Goal: Task Accomplishment & Management: Manage account settings

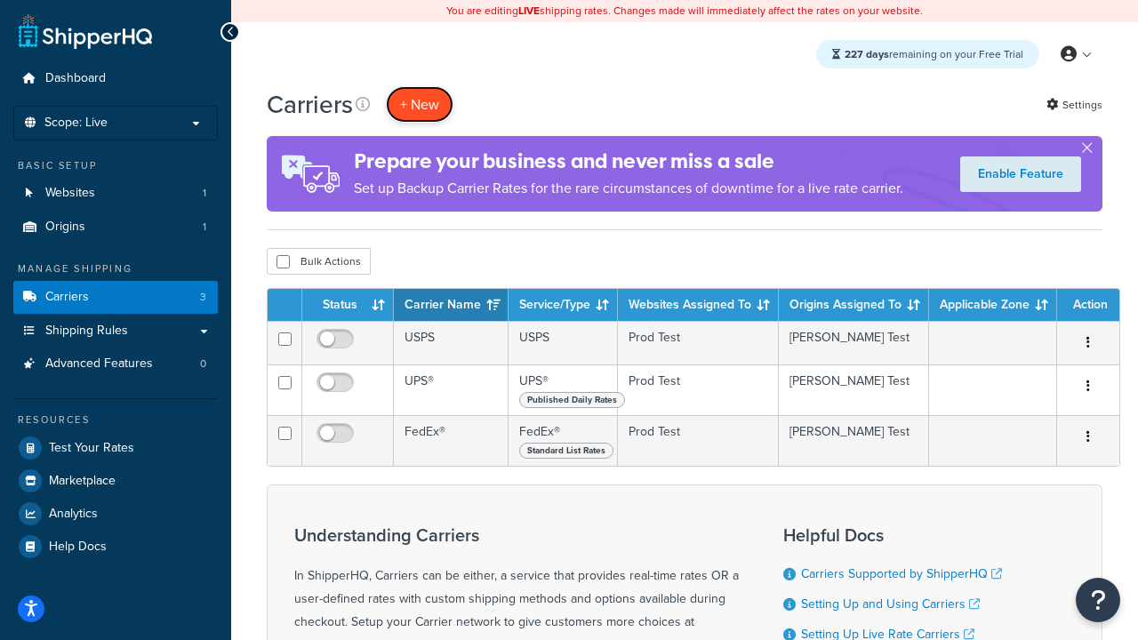
click at [420, 104] on button "+ New" at bounding box center [420, 104] width 68 height 36
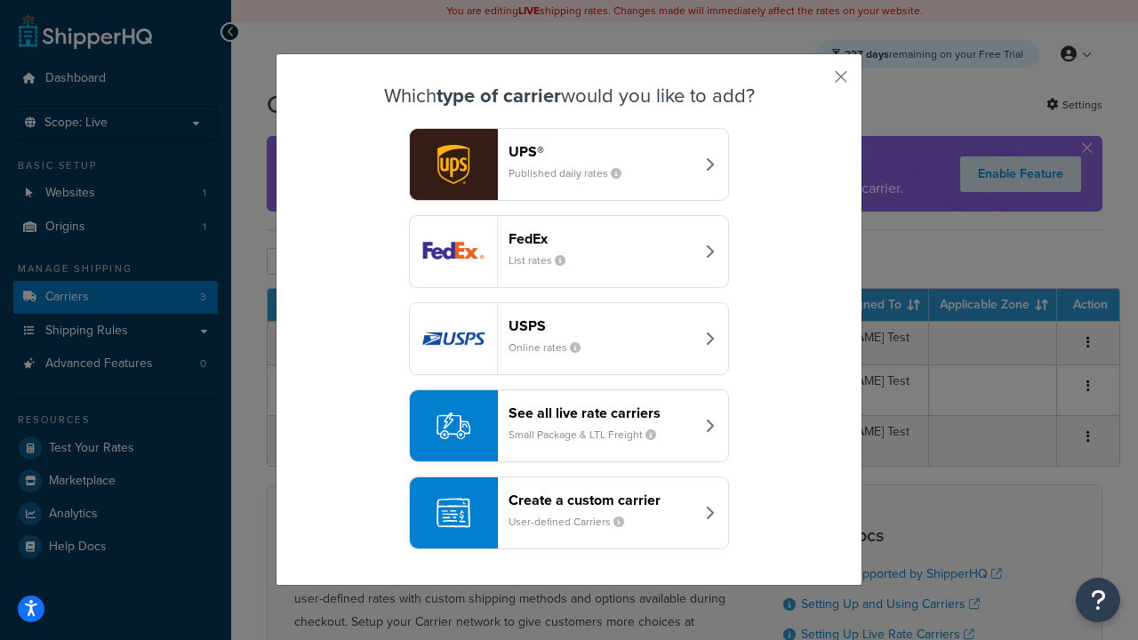
click at [601, 230] on header "FedEx" at bounding box center [602, 238] width 186 height 17
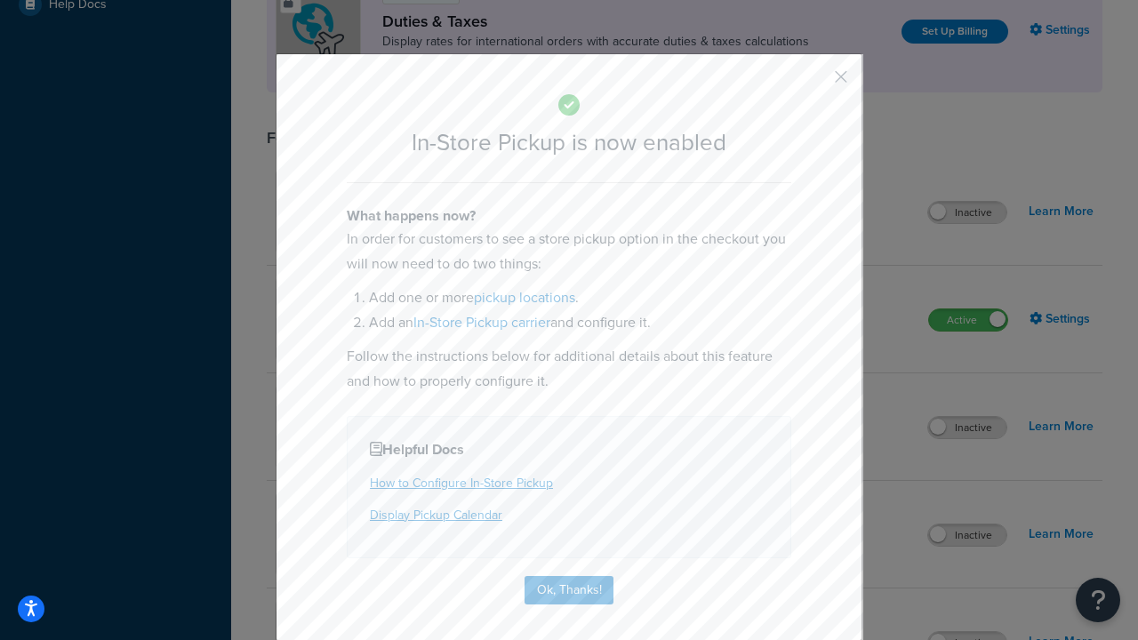
click at [815, 83] on button "button" at bounding box center [815, 83] width 4 height 4
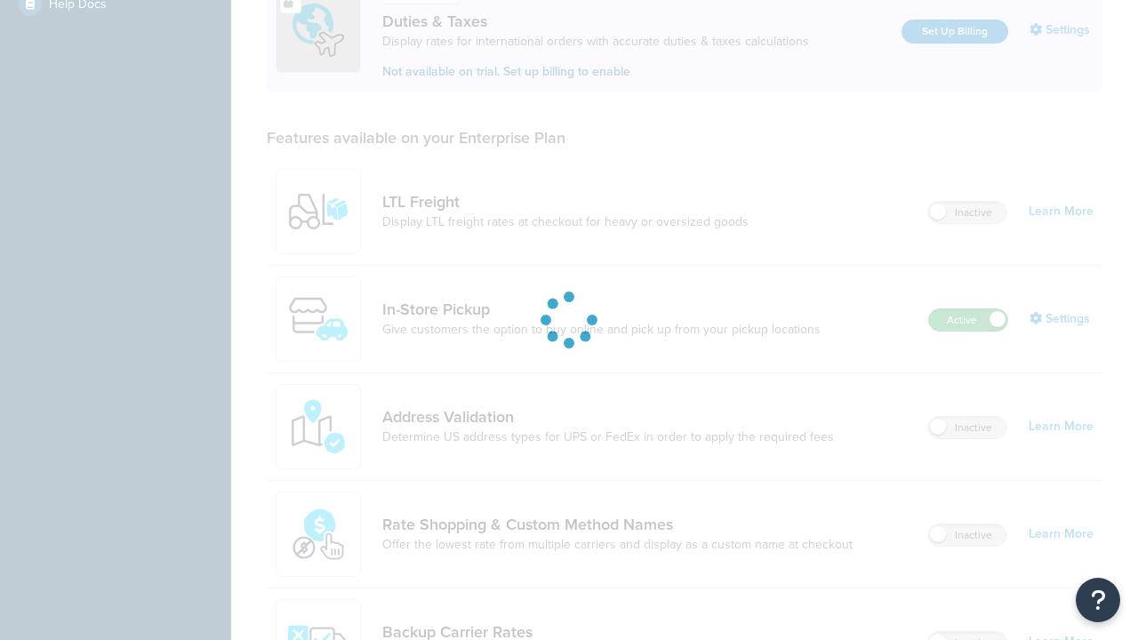
click at [969, 320] on label "Active" at bounding box center [968, 319] width 78 height 21
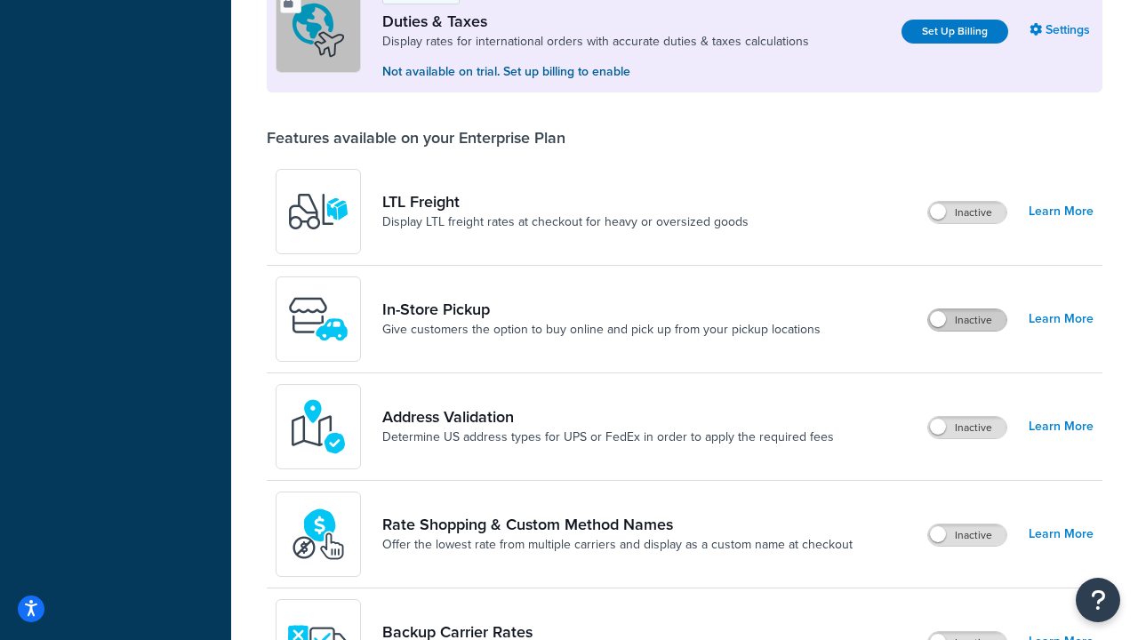
scroll to position [543, 0]
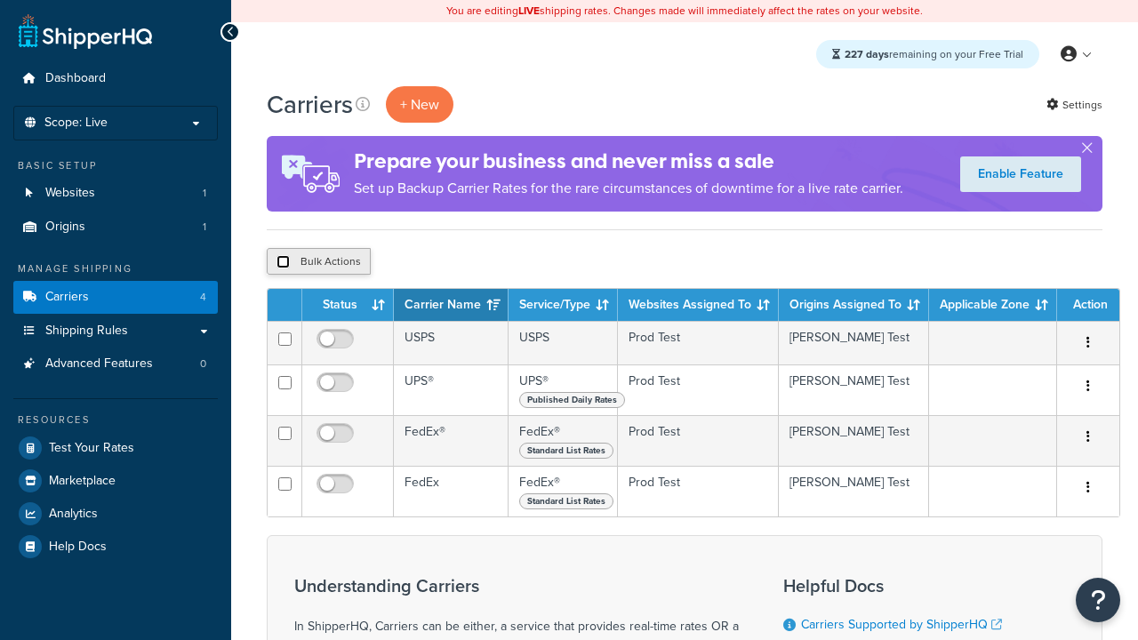
click at [283, 262] on input "checkbox" at bounding box center [283, 261] width 13 height 13
checkbox input "true"
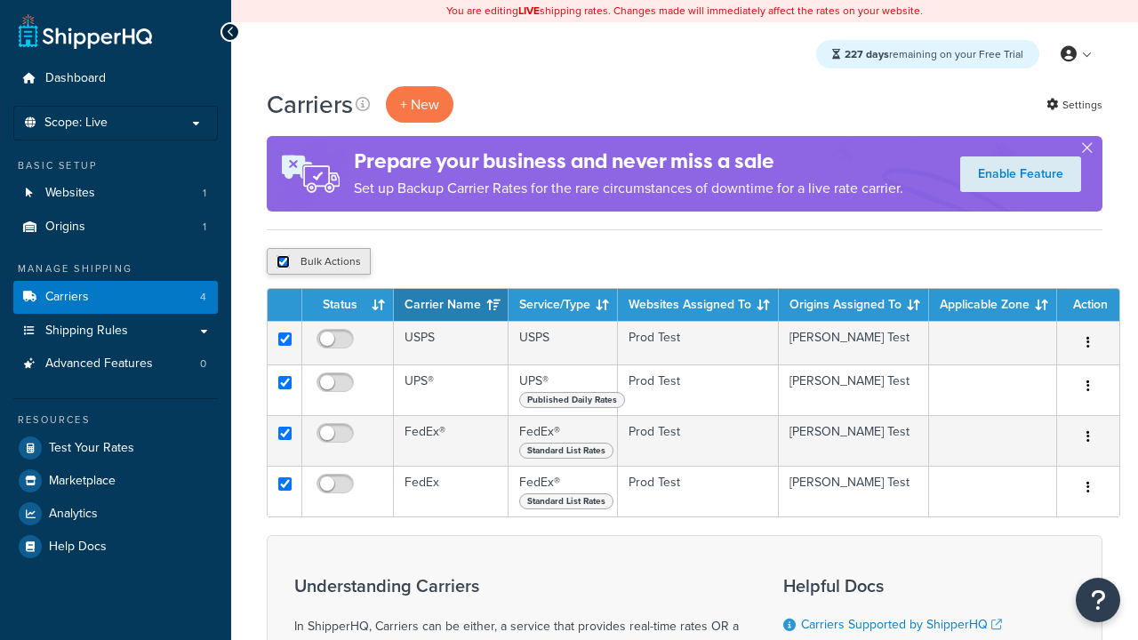
checkbox input "true"
click at [0, 0] on button "Delete" at bounding box center [0, 0] width 0 height 0
